Goal: Task Accomplishment & Management: Complete application form

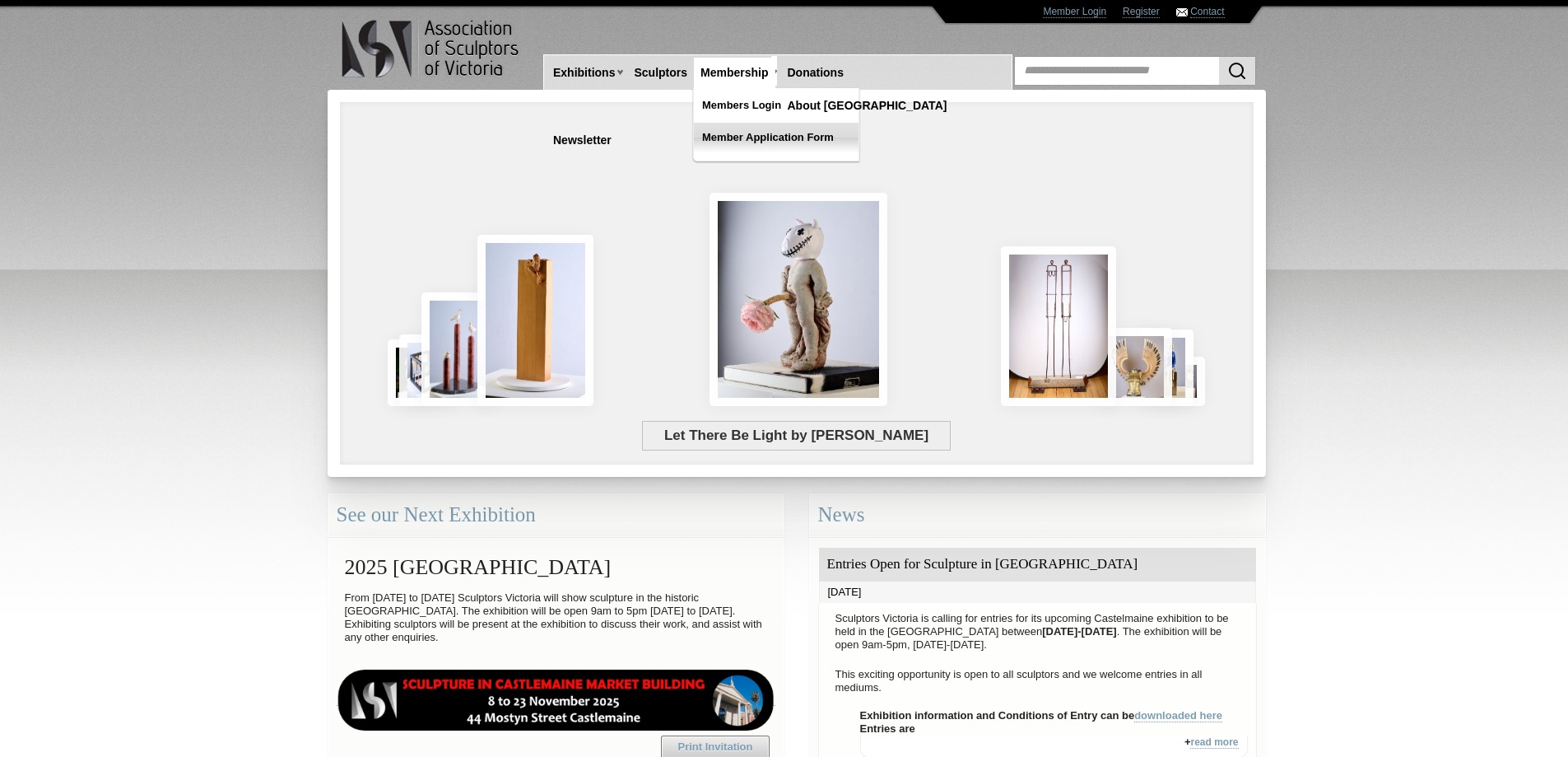
click at [786, 138] on link "Member Application Form" at bounding box center [776, 138] width 165 height 30
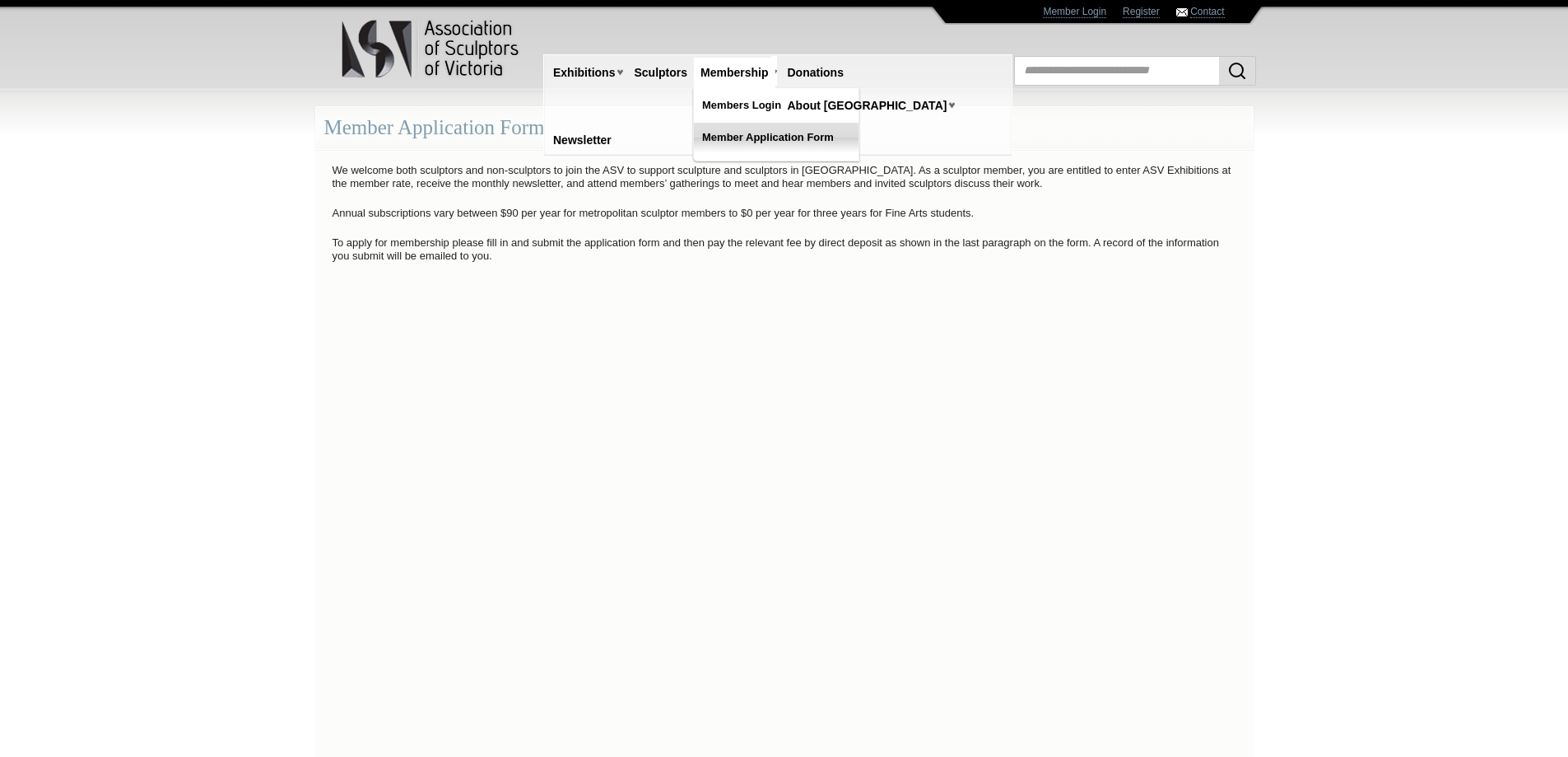
click at [736, 129] on link "Member Application Form" at bounding box center [776, 138] width 165 height 30
